Goal: Information Seeking & Learning: Learn about a topic

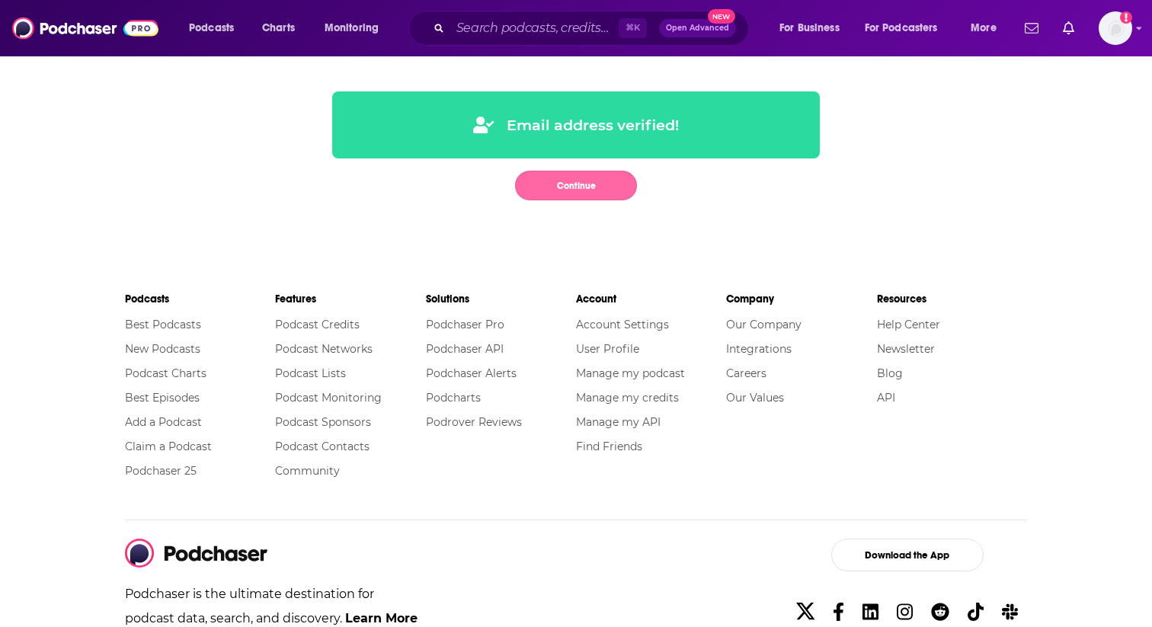
click at [616, 199] on button "Continue" at bounding box center [576, 186] width 122 height 30
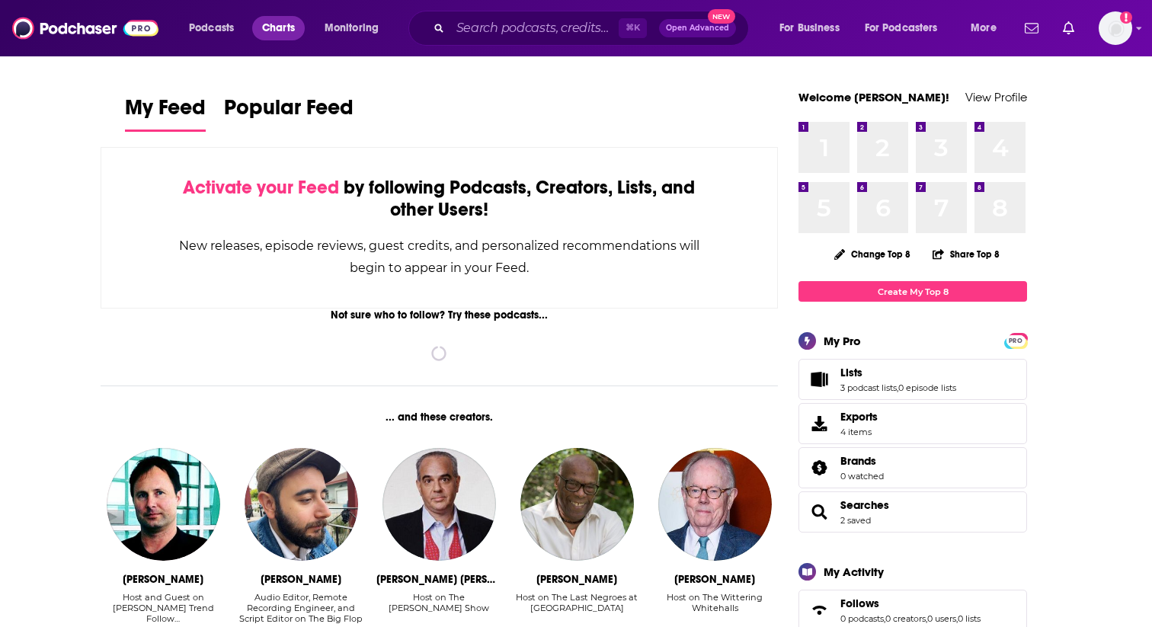
click at [281, 31] on span "Charts" at bounding box center [278, 28] width 33 height 21
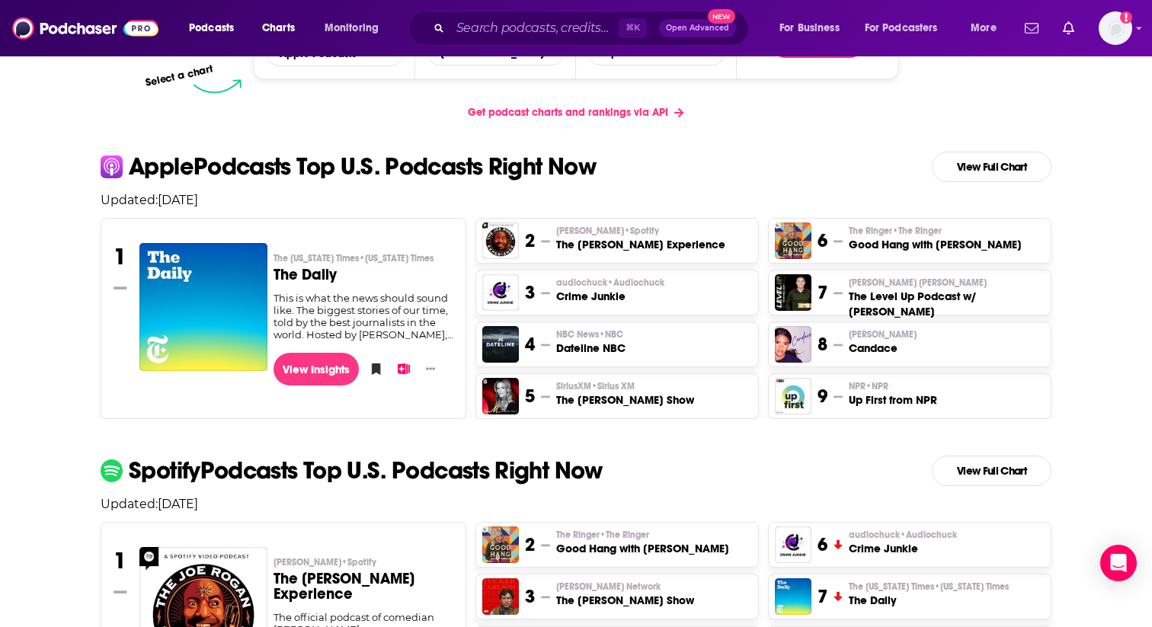
scroll to position [274, 0]
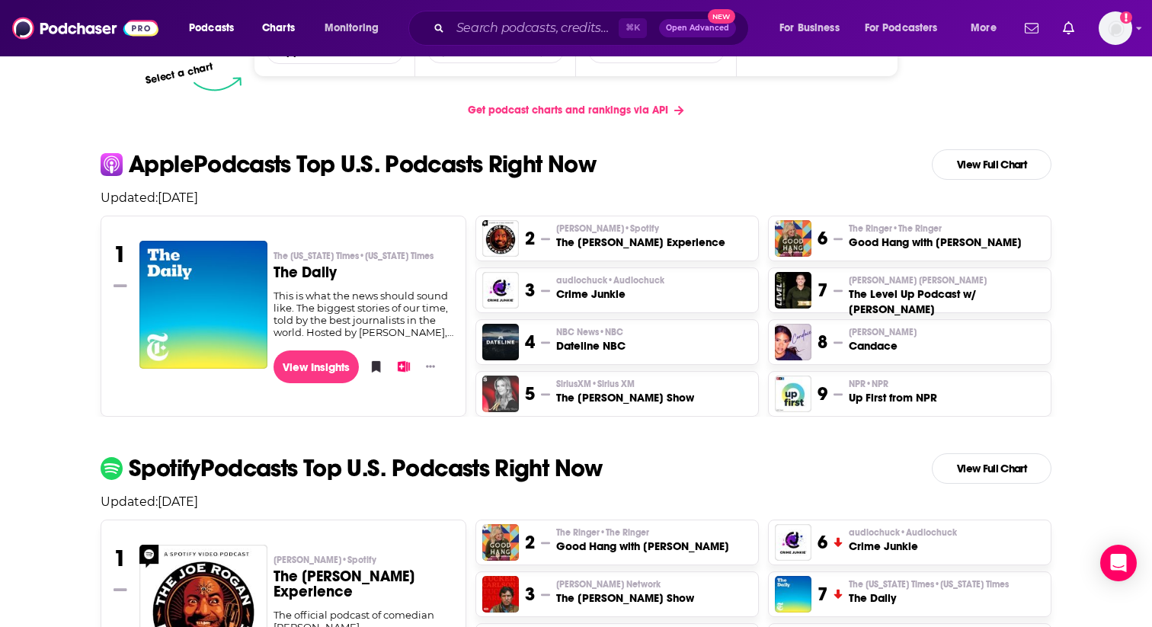
click at [502, 395] on img "The Megyn Kelly Show" at bounding box center [500, 394] width 37 height 37
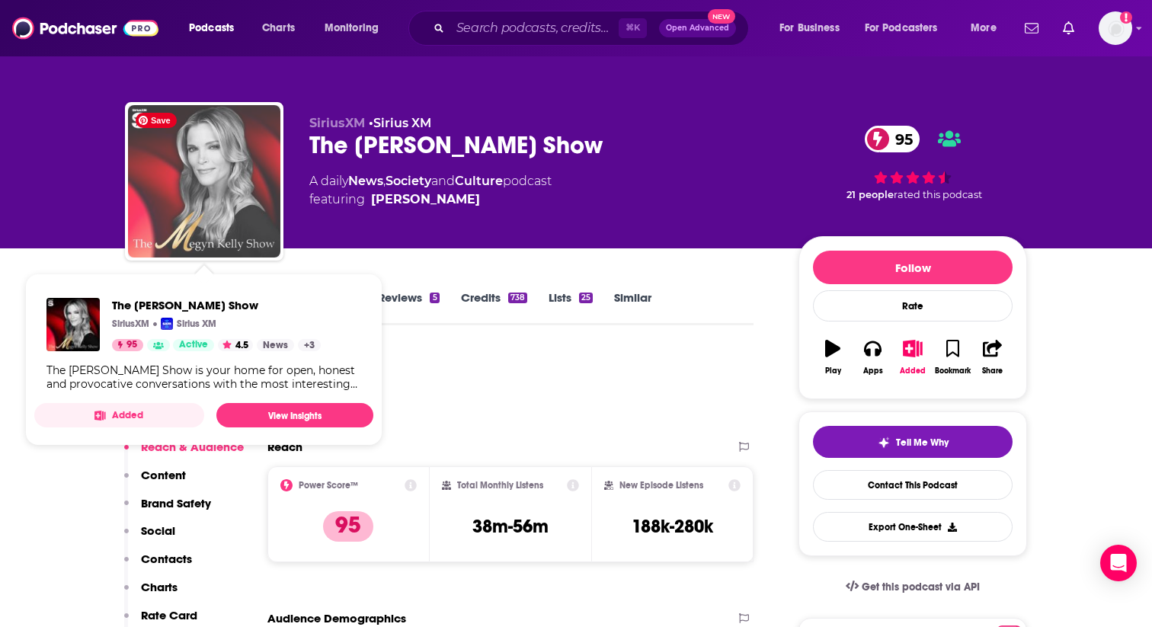
click at [182, 188] on img "The Megyn Kelly Show" at bounding box center [204, 181] width 152 height 152
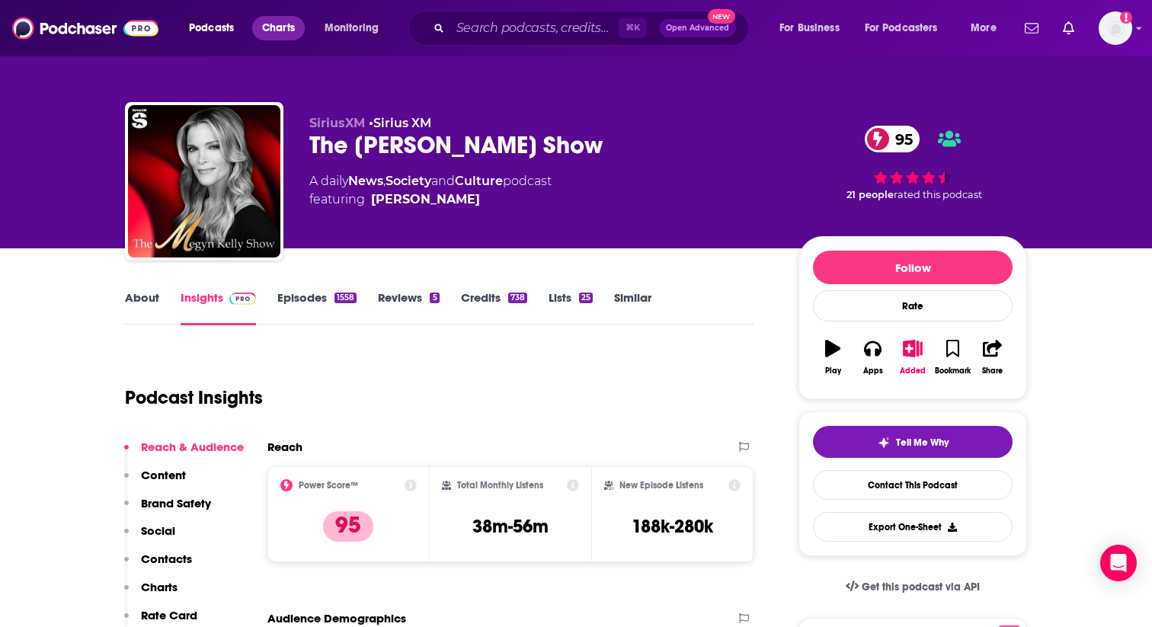
click at [291, 26] on span "Charts" at bounding box center [278, 28] width 33 height 21
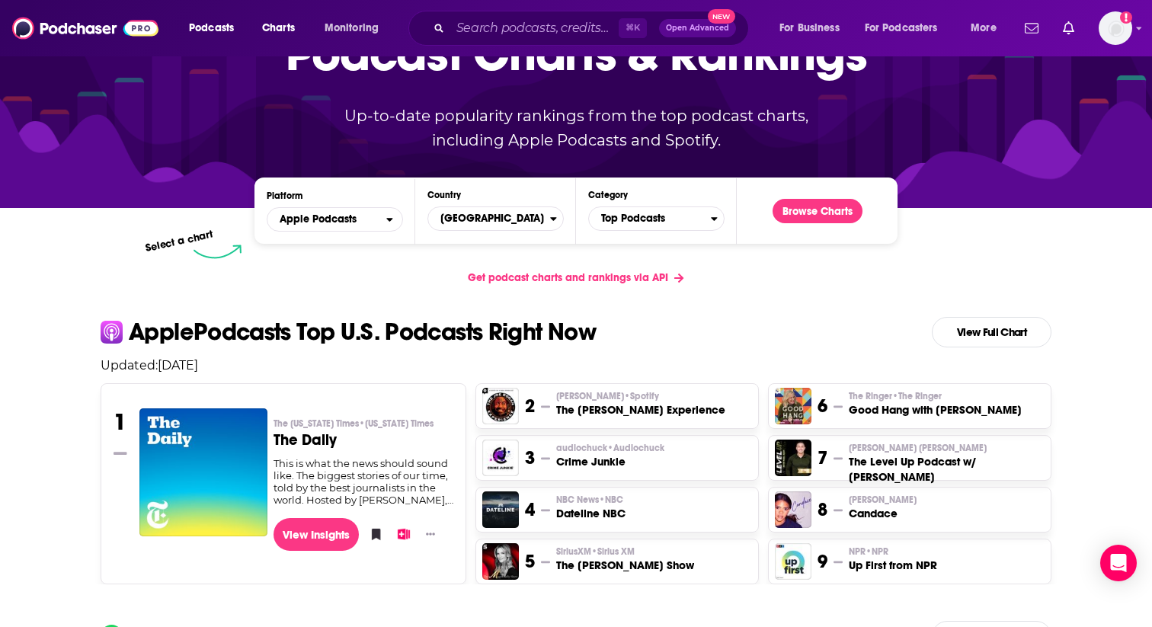
scroll to position [117, 0]
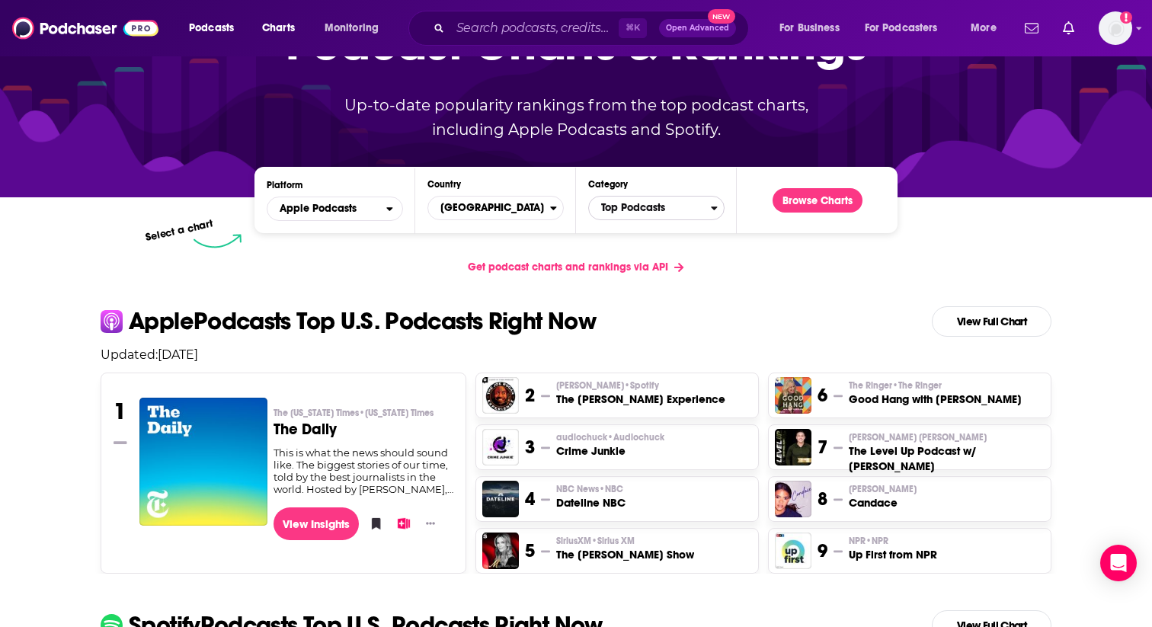
click at [642, 202] on span "Top Podcasts" at bounding box center [650, 208] width 122 height 26
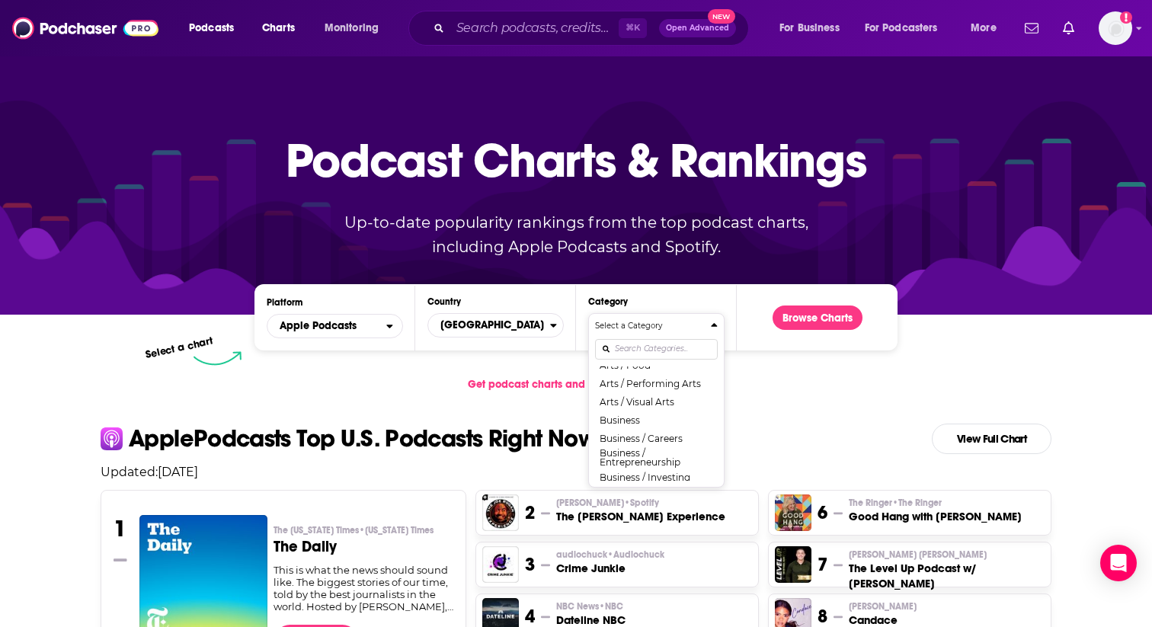
scroll to position [107, 0]
click at [649, 413] on button "Business" at bounding box center [656, 415] width 123 height 18
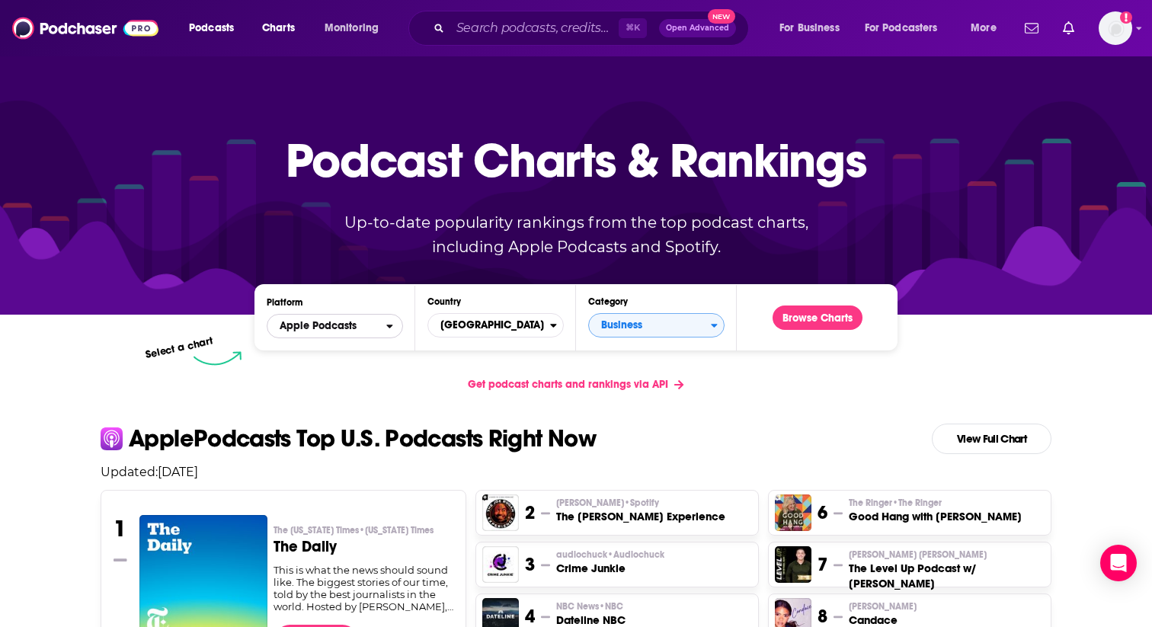
click at [348, 322] on span "Apple Podcasts" at bounding box center [318, 326] width 77 height 11
click at [793, 383] on div "Get podcast charts and rankings via API" at bounding box center [575, 384] width 975 height 37
click at [825, 313] on button "Browse Charts" at bounding box center [818, 318] width 90 height 24
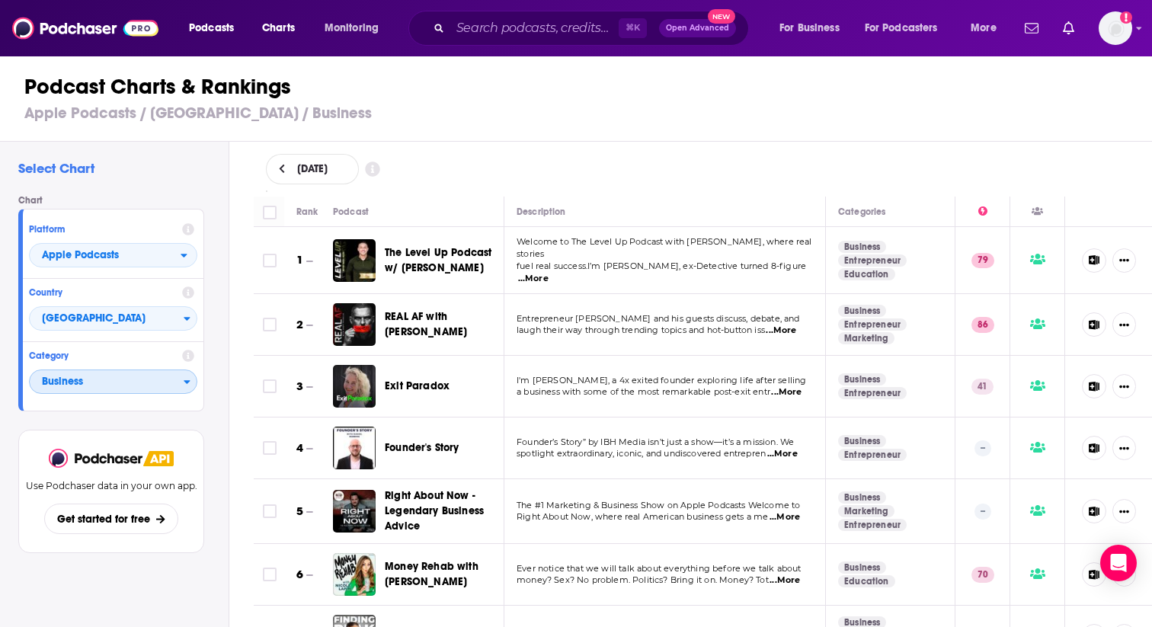
click at [78, 372] on span "Business" at bounding box center [107, 383] width 154 height 26
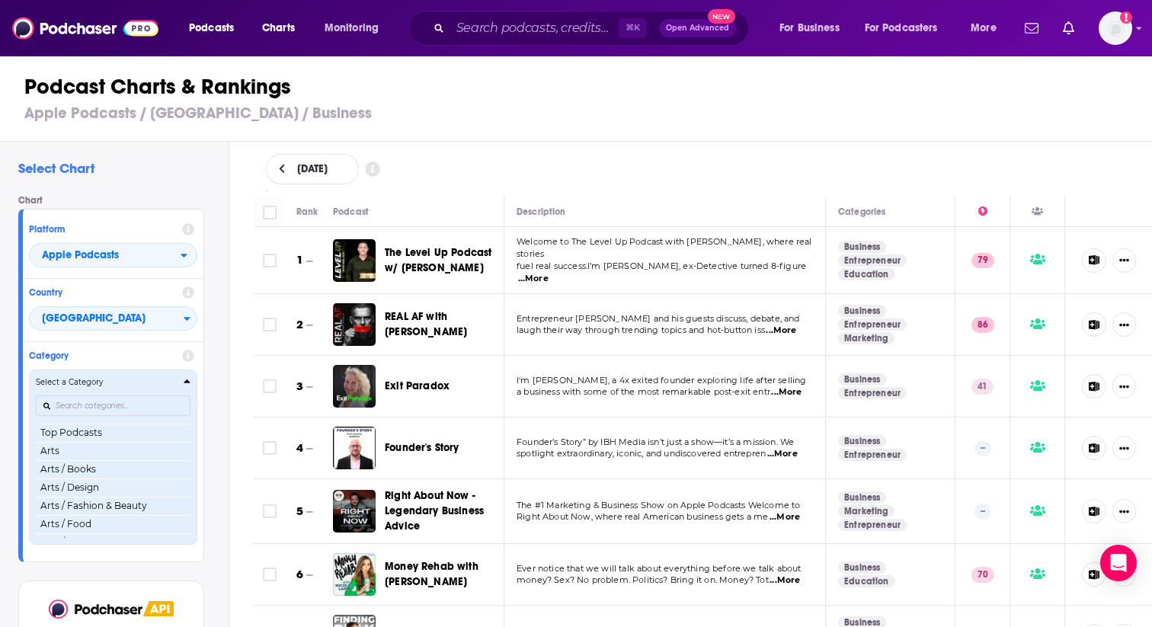
scroll to position [50, 0]
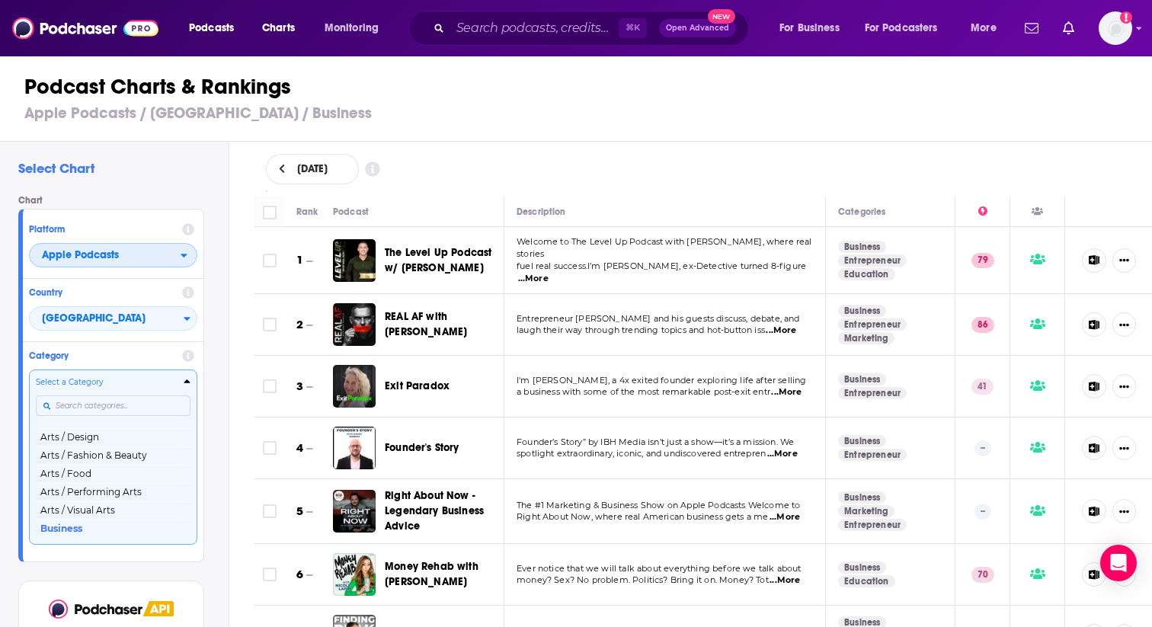
click at [101, 252] on span "Apple Podcasts" at bounding box center [80, 255] width 77 height 11
click at [82, 306] on span "Spotify" at bounding box center [112, 301] width 149 height 9
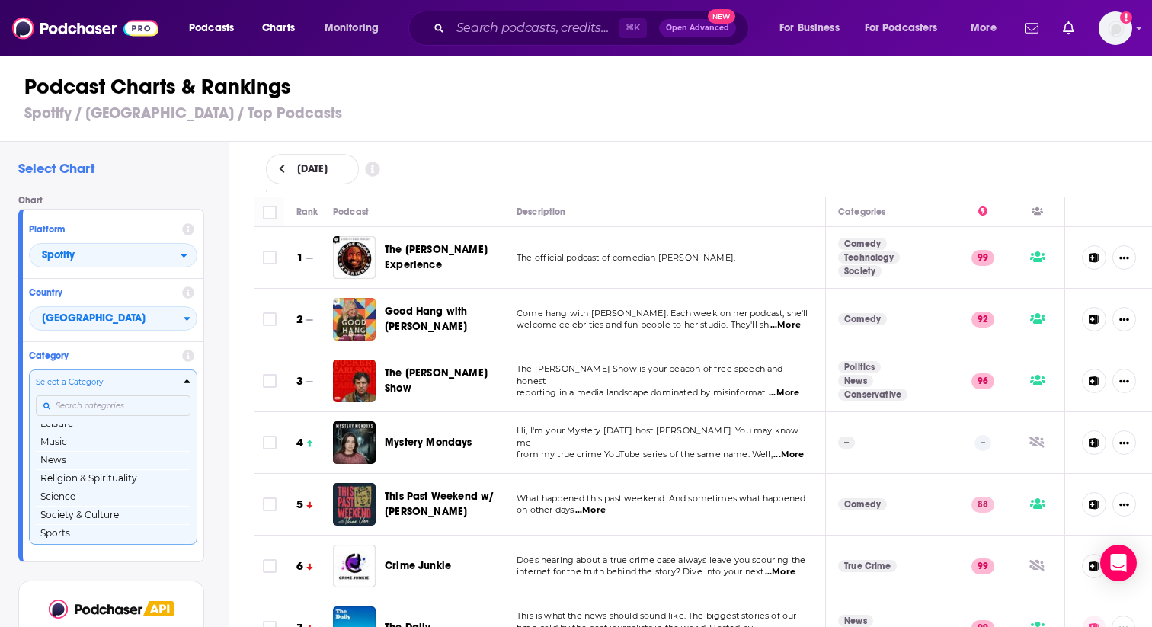
scroll to position [162, 0]
click at [85, 451] on button "News" at bounding box center [113, 454] width 155 height 18
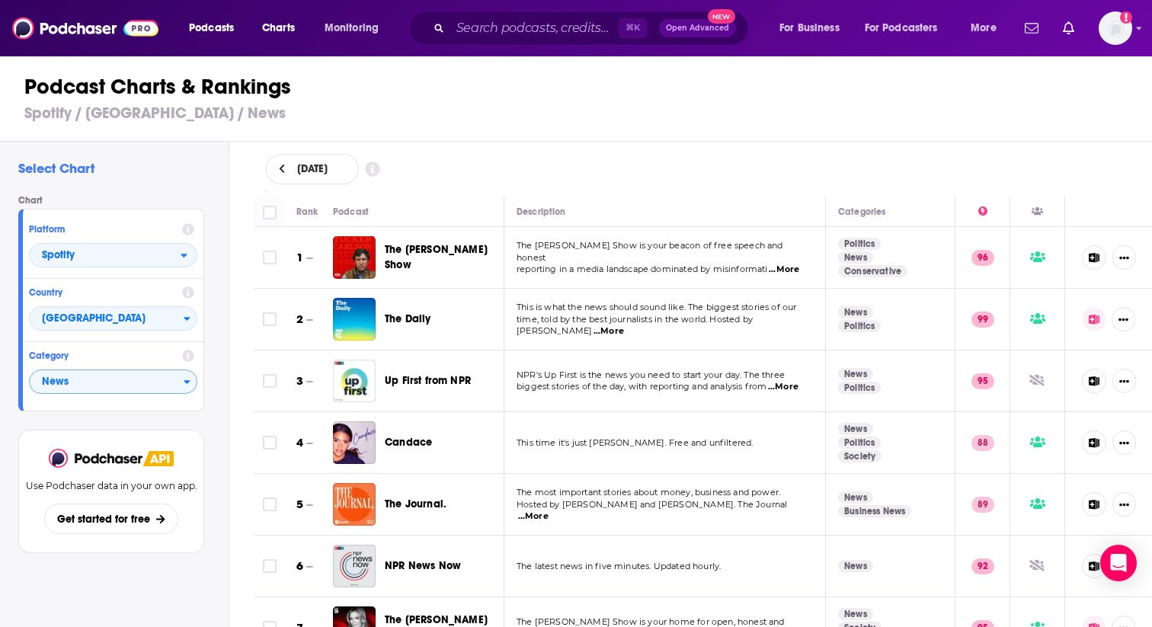
drag, startPoint x: 496, startPoint y: 437, endPoint x: 465, endPoint y: 437, distance: 31.2
click at [465, 437] on div "Candace" at bounding box center [451, 442] width 133 height 15
click at [617, 109] on h3 "Spotify / [GEOGRAPHIC_DATA] / News" at bounding box center [582, 113] width 1116 height 19
click at [436, 242] on span "The [PERSON_NAME] Show" at bounding box center [443, 257] width 116 height 30
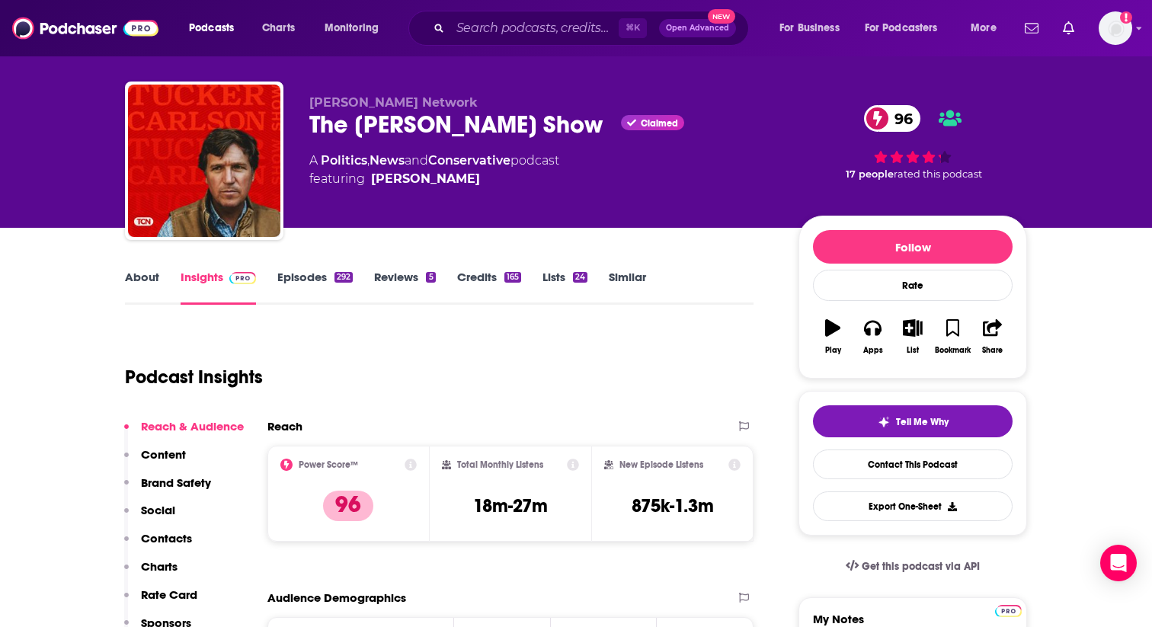
scroll to position [30, 0]
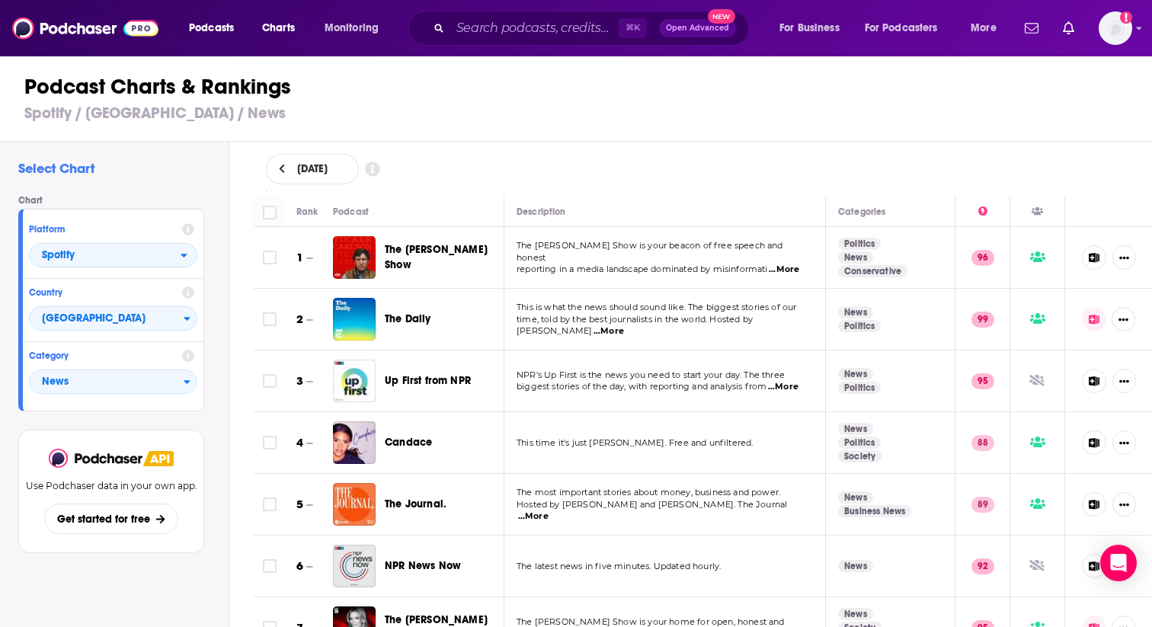
click at [283, 168] on icon at bounding box center [282, 169] width 7 height 11
